Goal: Download file/media

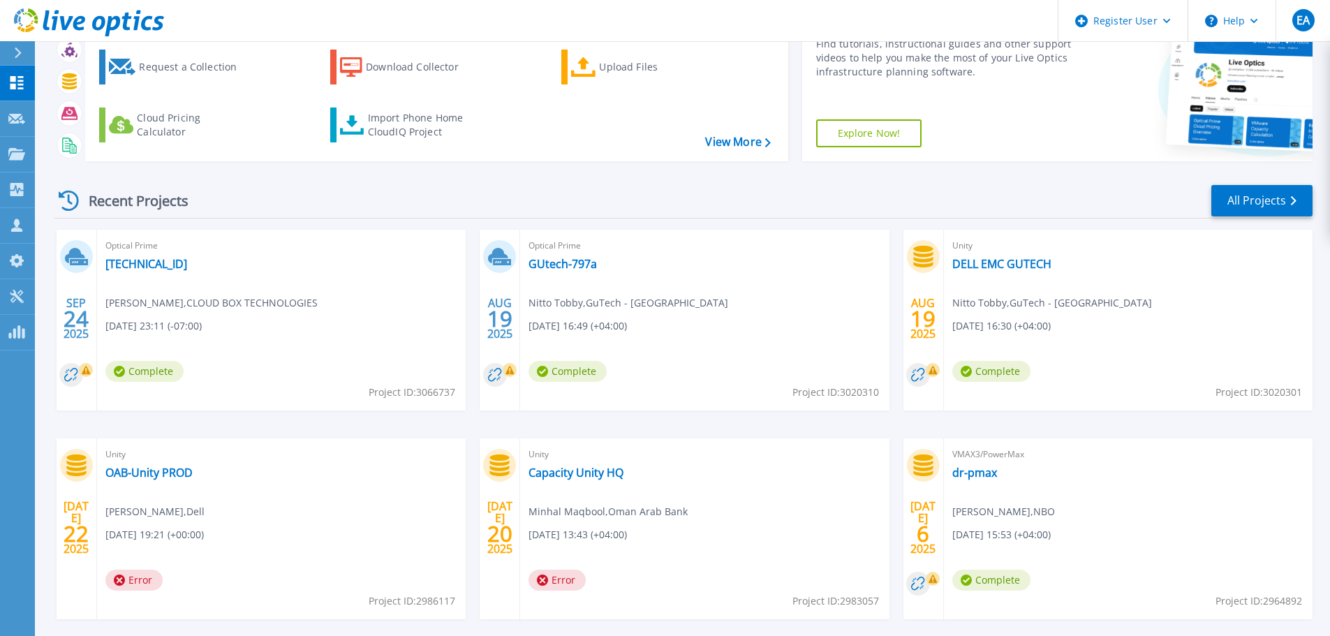
scroll to position [138, 0]
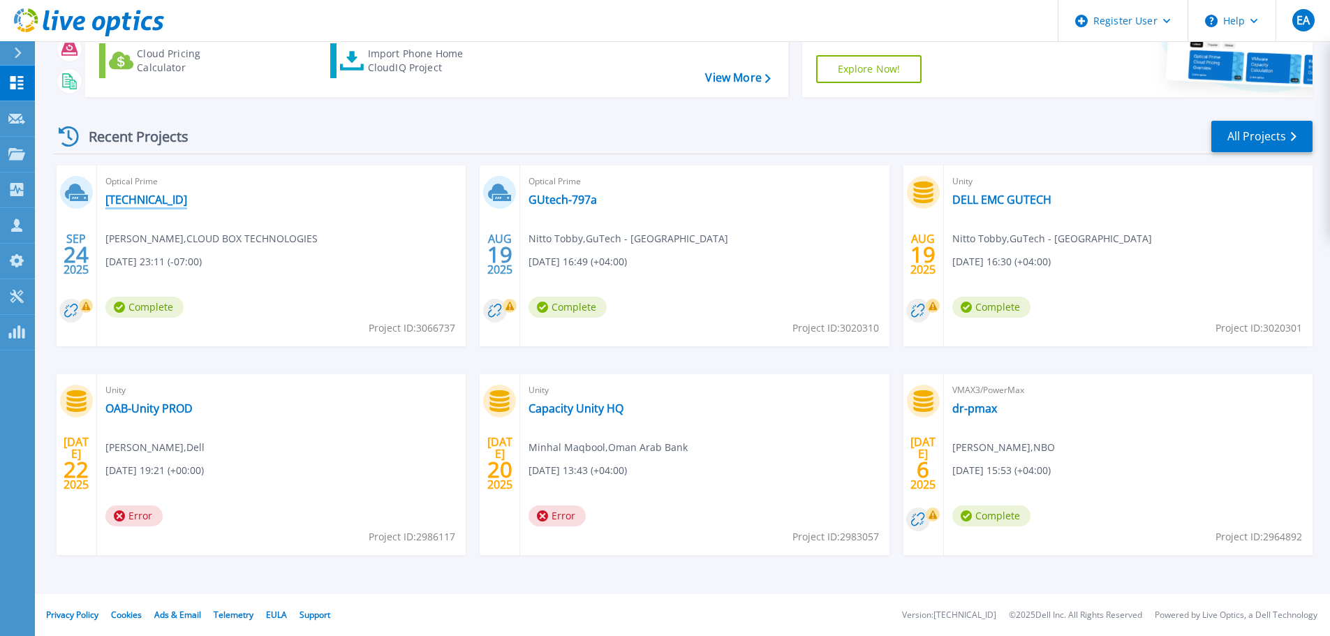
click at [151, 193] on link "[TECHNICAL_ID]" at bounding box center [146, 200] width 82 height 14
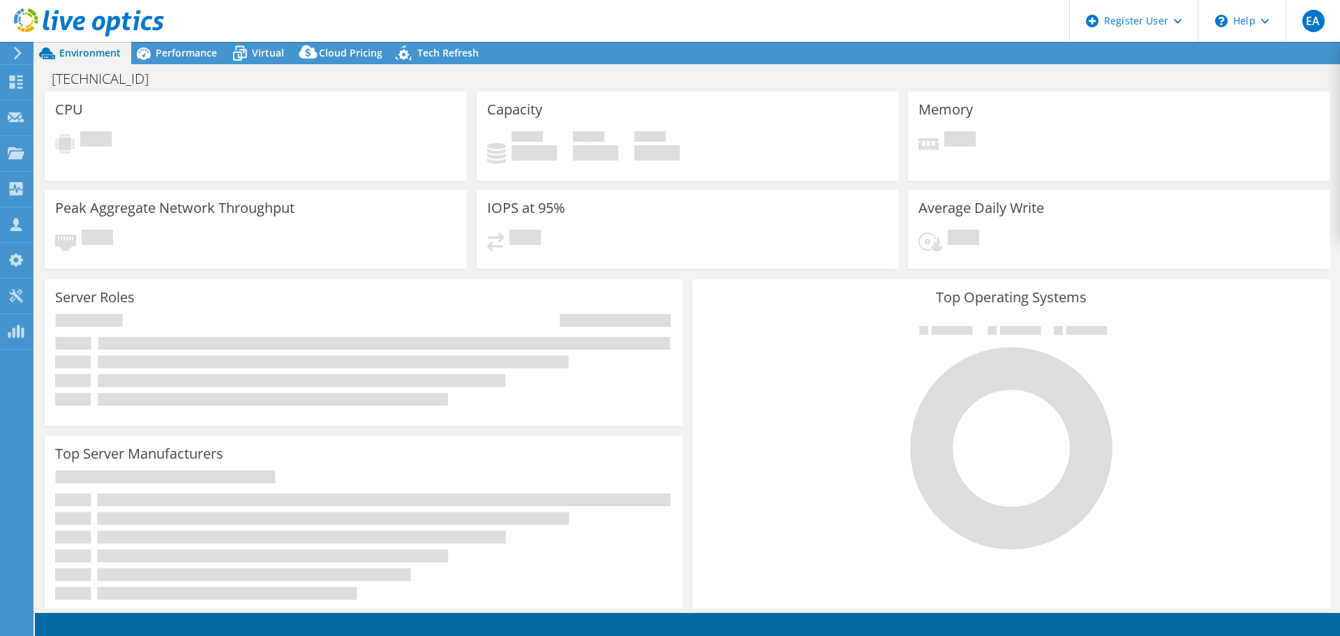
select select "USD"
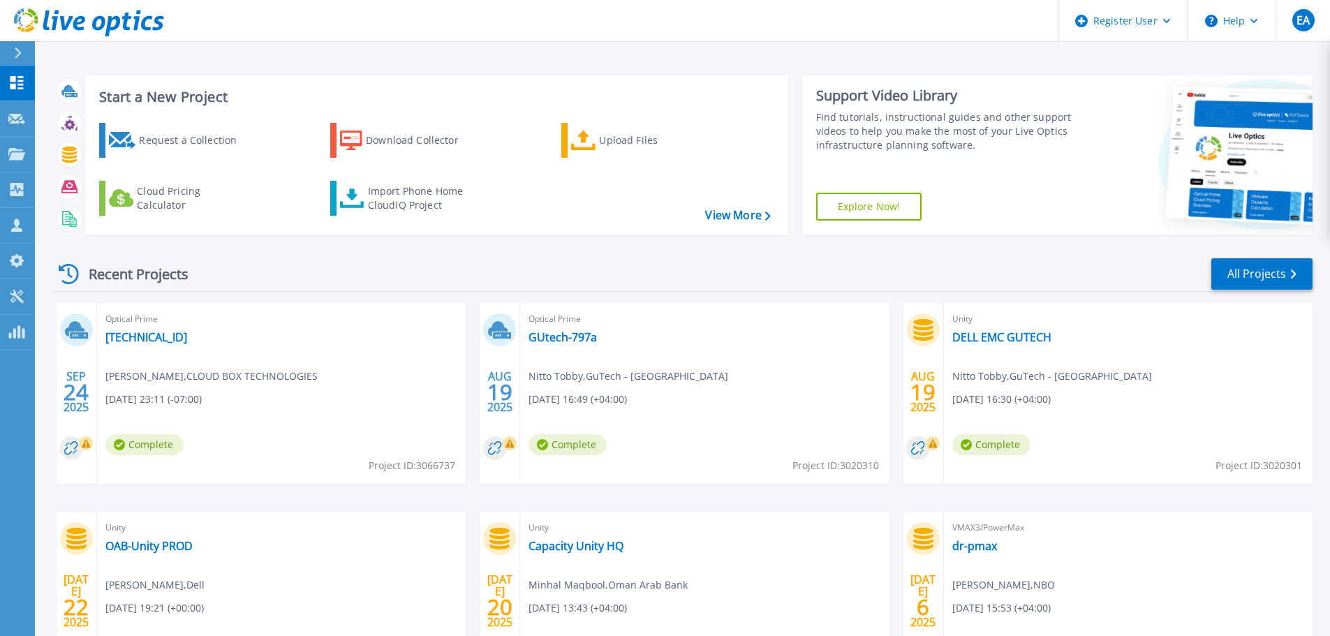
click at [131, 378] on span "Jerry Chirayath , CLOUD BOX TECHNOLOGIES" at bounding box center [211, 376] width 212 height 15
click at [133, 378] on span "Jerry Chirayath , CLOUD BOX TECHNOLOGIES" at bounding box center [211, 376] width 212 height 15
click at [267, 383] on span "Jerry Chirayath , CLOUD BOX TECHNOLOGIES" at bounding box center [211, 376] width 212 height 15
click at [132, 337] on link "[TECHNICAL_ID]" at bounding box center [146, 337] width 82 height 14
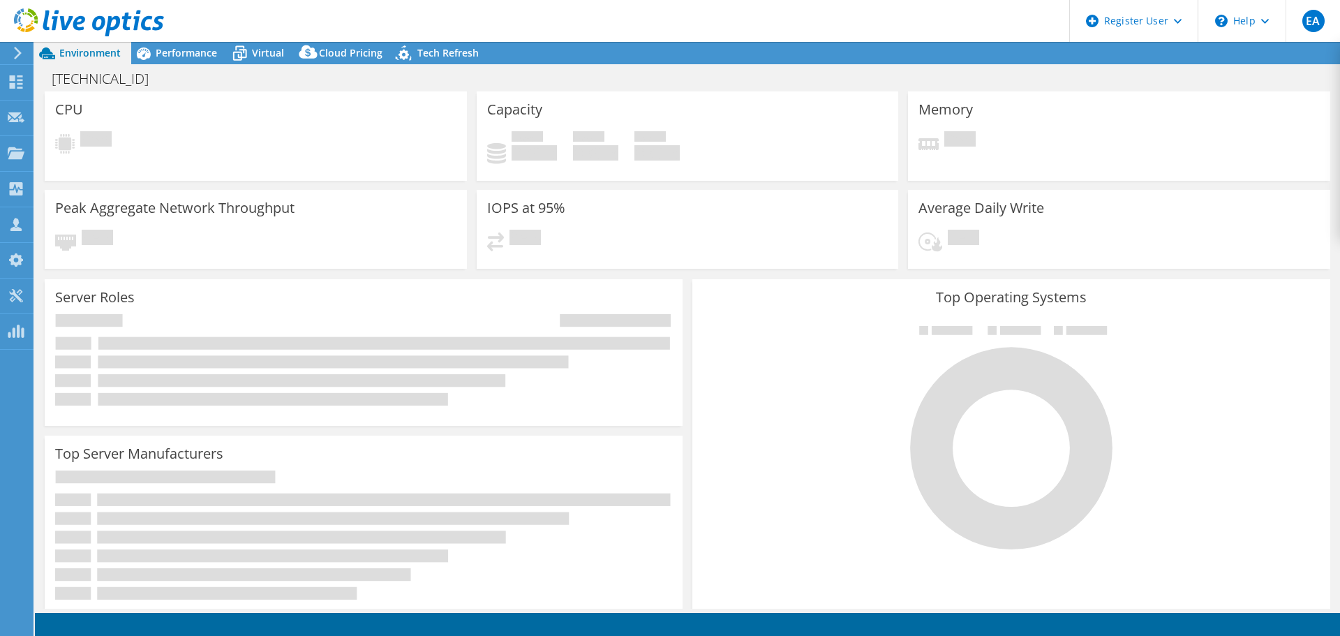
select select "USD"
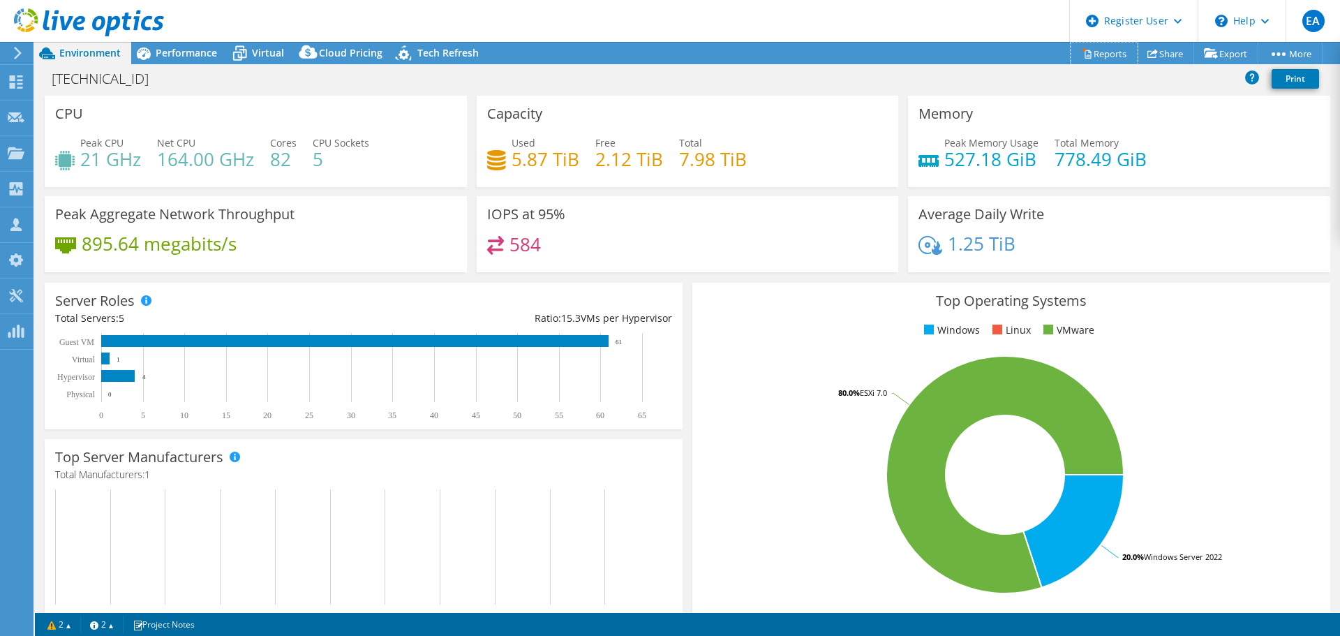
click at [1097, 57] on link "Reports" at bounding box center [1104, 54] width 67 height 22
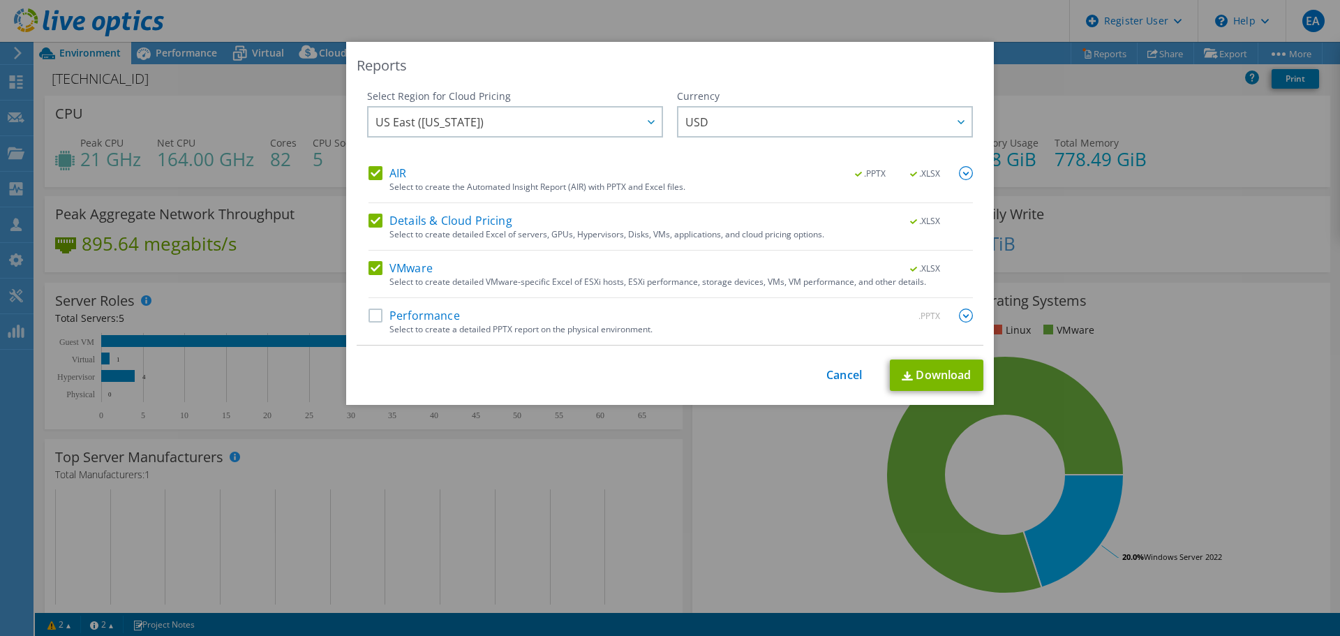
click at [370, 217] on label "Details & Cloud Pricing" at bounding box center [441, 221] width 144 height 14
click at [0, 0] on input "Details & Cloud Pricing" at bounding box center [0, 0] width 0 height 0
click at [370, 175] on label "AIR" at bounding box center [388, 173] width 38 height 14
click at [0, 0] on input "AIR" at bounding box center [0, 0] width 0 height 0
click at [374, 313] on label "Performance" at bounding box center [414, 316] width 91 height 14
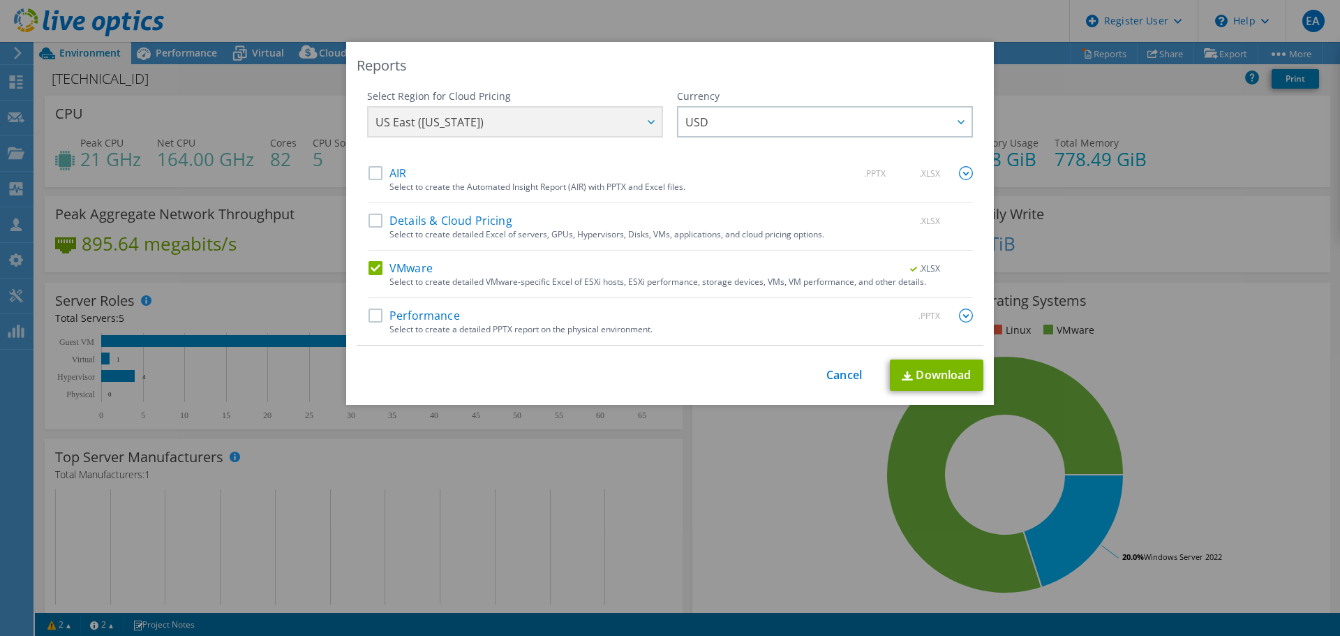
click at [0, 0] on input "Performance" at bounding box center [0, 0] width 0 height 0
click at [945, 371] on link "Download" at bounding box center [937, 375] width 94 height 31
click at [846, 372] on link "Cancel" at bounding box center [845, 375] width 36 height 13
